Goal: Find specific page/section: Find specific page/section

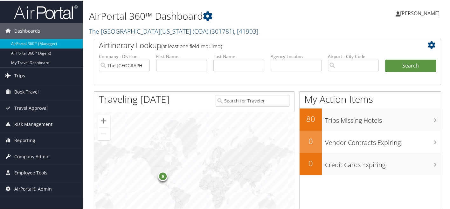
click at [121, 32] on link "The Children's Hospital of Alabama (COA) ( 301781 ) , [ 41903 ]" at bounding box center [173, 30] width 169 height 9
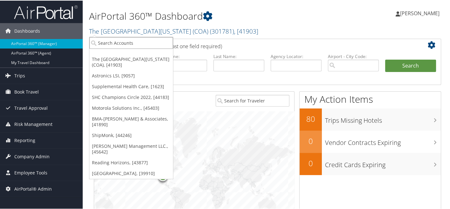
click at [121, 39] on input "search" at bounding box center [131, 43] width 84 height 12
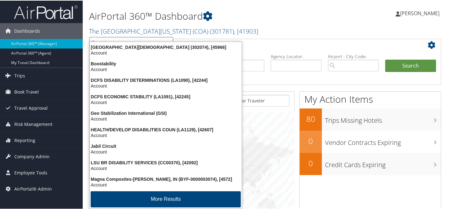
type input "abilene"
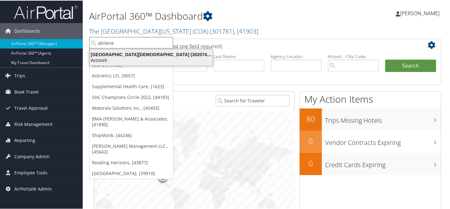
click at [122, 62] on div "Abilene Christian University (302074), [45966] Account" at bounding box center [151, 57] width 121 height 15
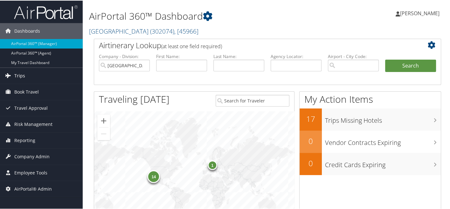
click at [27, 76] on link "Trips" at bounding box center [41, 75] width 83 height 16
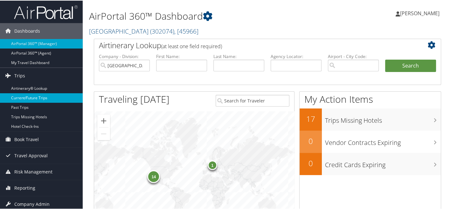
click at [42, 95] on link "Current/Future Trips" at bounding box center [41, 98] width 83 height 10
